Goal: Task Accomplishment & Management: Manage account settings

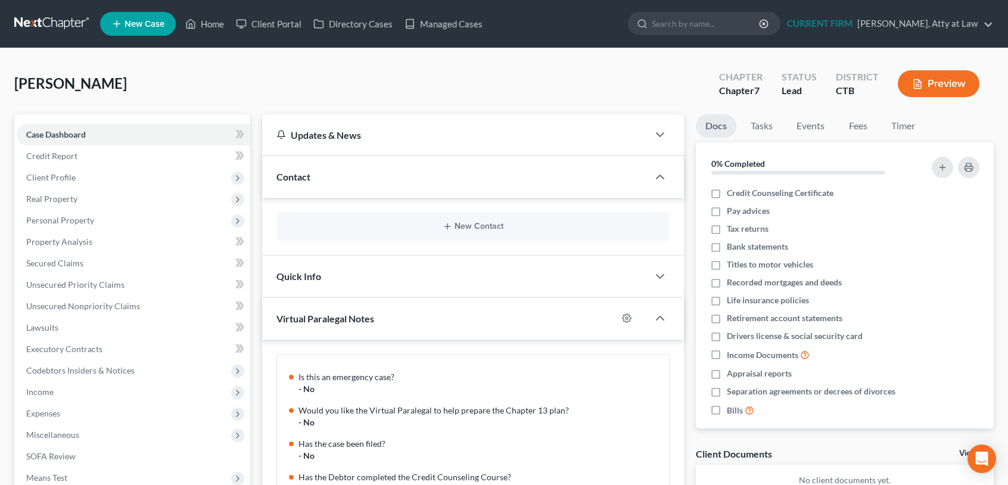
scroll to position [10, 0]
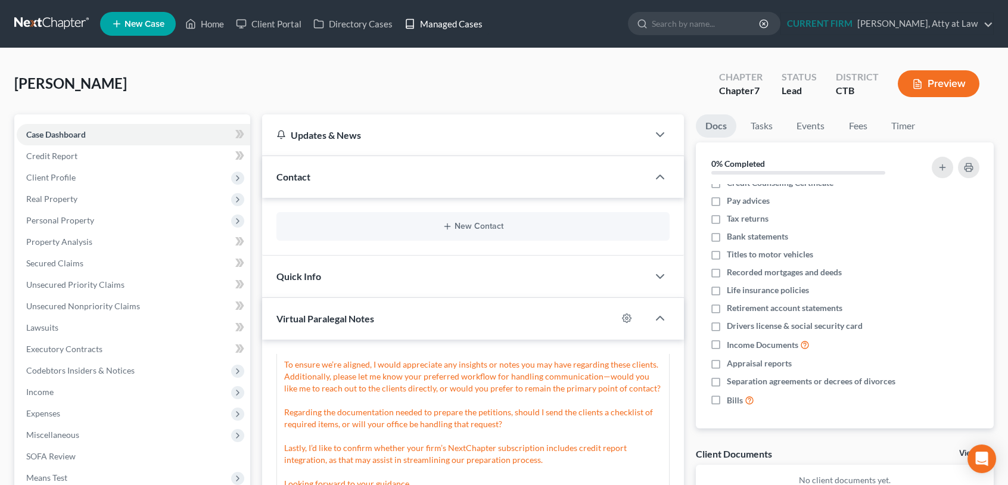
click at [436, 22] on link "Managed Cases" at bounding box center [443, 23] width 90 height 21
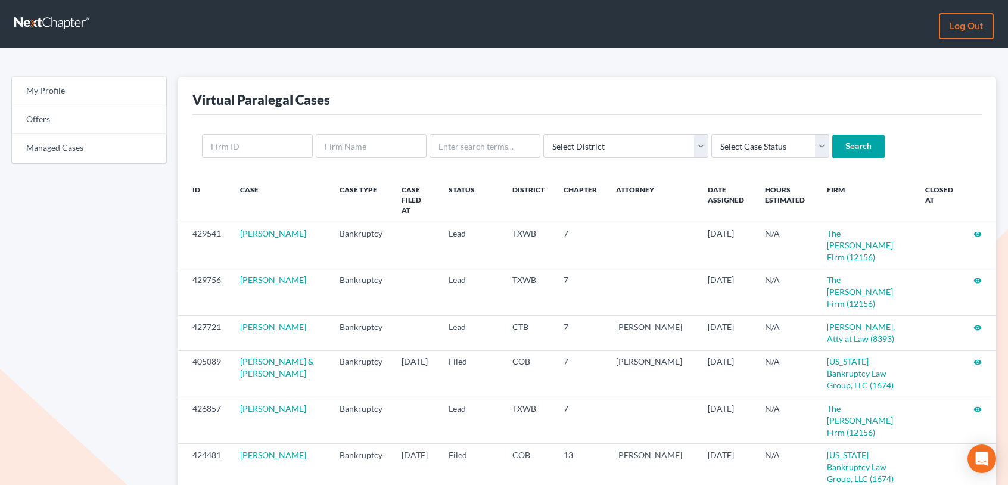
click at [961, 35] on link "Log out" at bounding box center [965, 26] width 55 height 26
